Goal: Find specific page/section: Find specific page/section

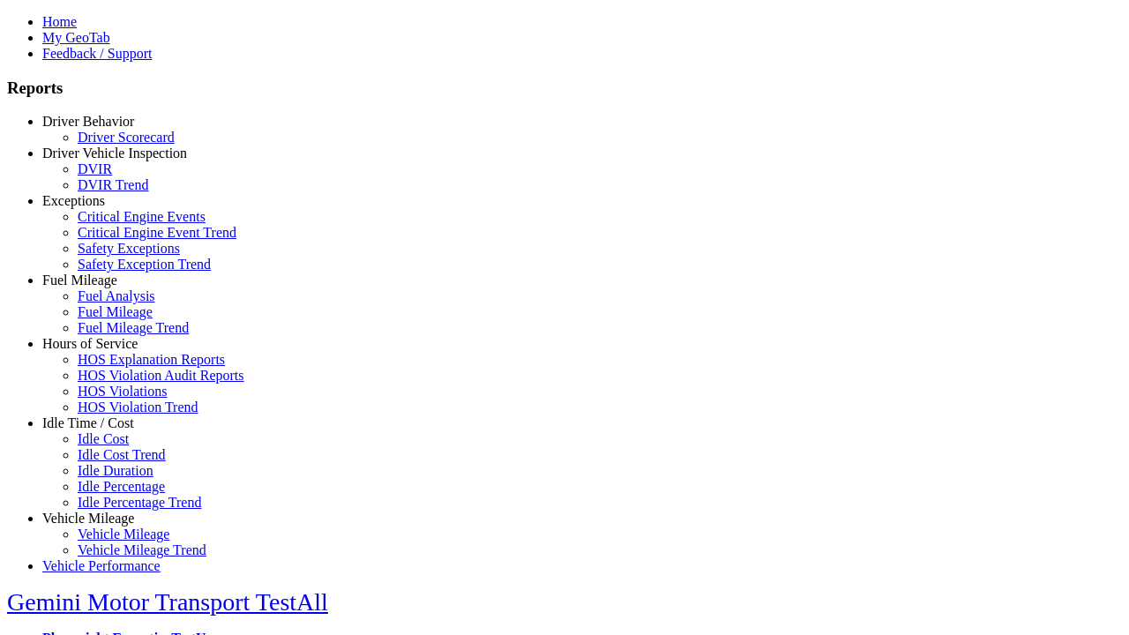
click at [101, 208] on link "Exceptions" at bounding box center [73, 200] width 63 height 15
click at [115, 272] on link "Safety Exception Trend" at bounding box center [144, 264] width 133 height 15
select select "**********"
type input "**********"
